Goal: Navigation & Orientation: Find specific page/section

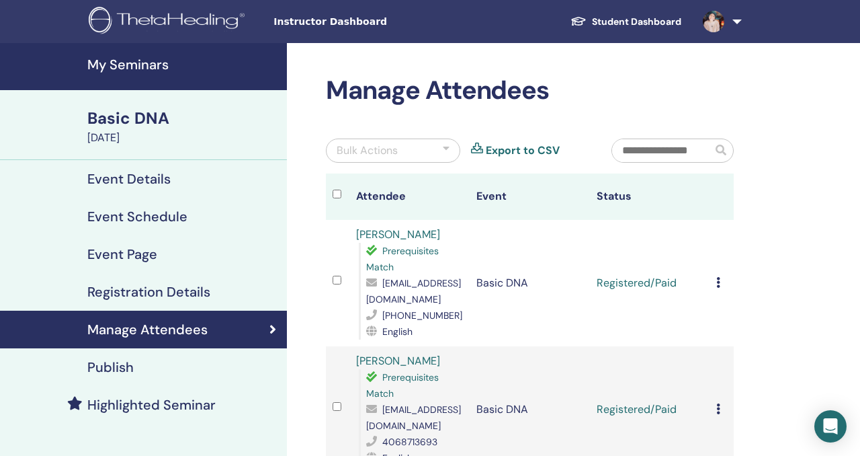
click at [128, 63] on h4 "My Seminars" at bounding box center [183, 64] width 192 height 16
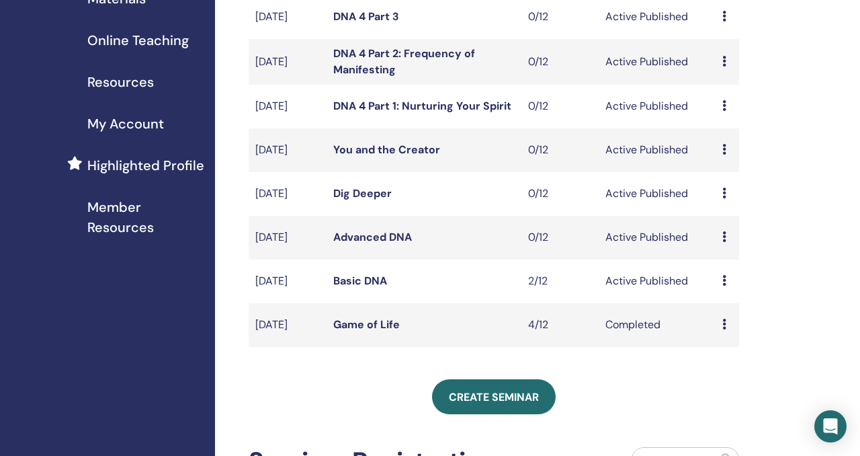
scroll to position [253, 0]
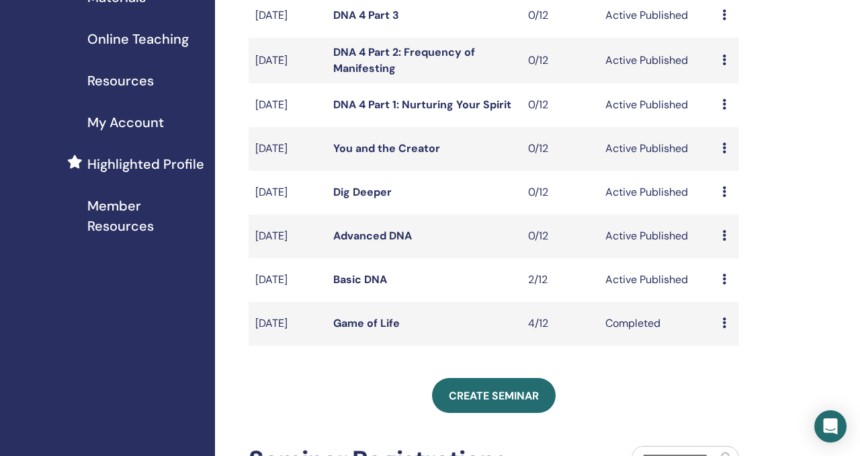
click at [370, 243] on link "Advanced DNA" at bounding box center [372, 236] width 79 height 14
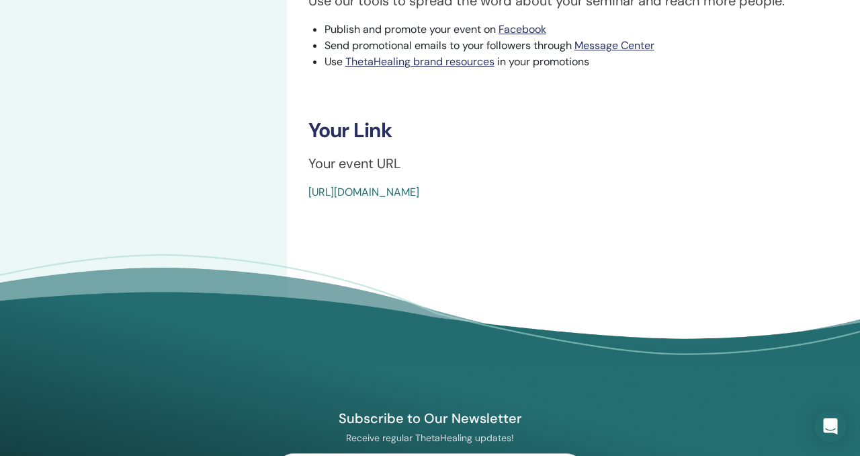
scroll to position [461, 0]
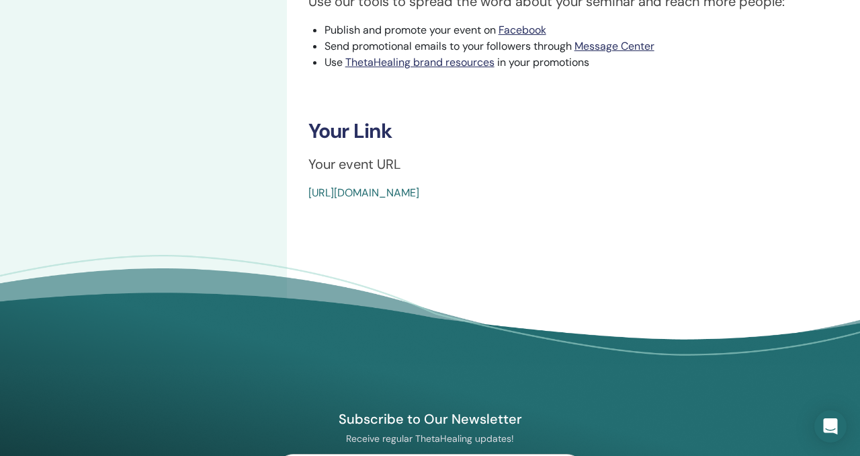
click at [388, 194] on link "[URL][DOMAIN_NAME]" at bounding box center [363, 192] width 111 height 14
